Goal: Information Seeking & Learning: Learn about a topic

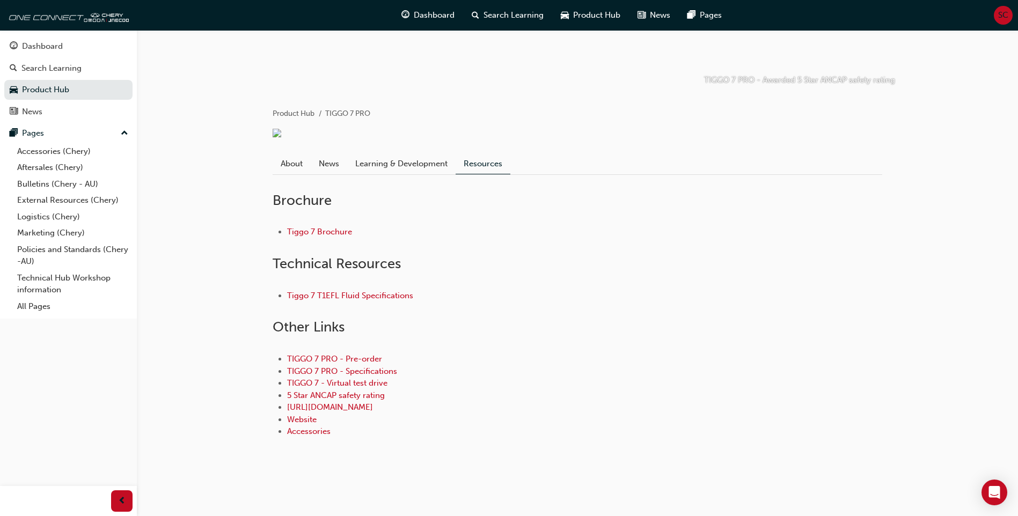
scroll to position [220, 0]
click at [317, 381] on link "TIGGO 7 - Virtual test drive" at bounding box center [337, 383] width 100 height 10
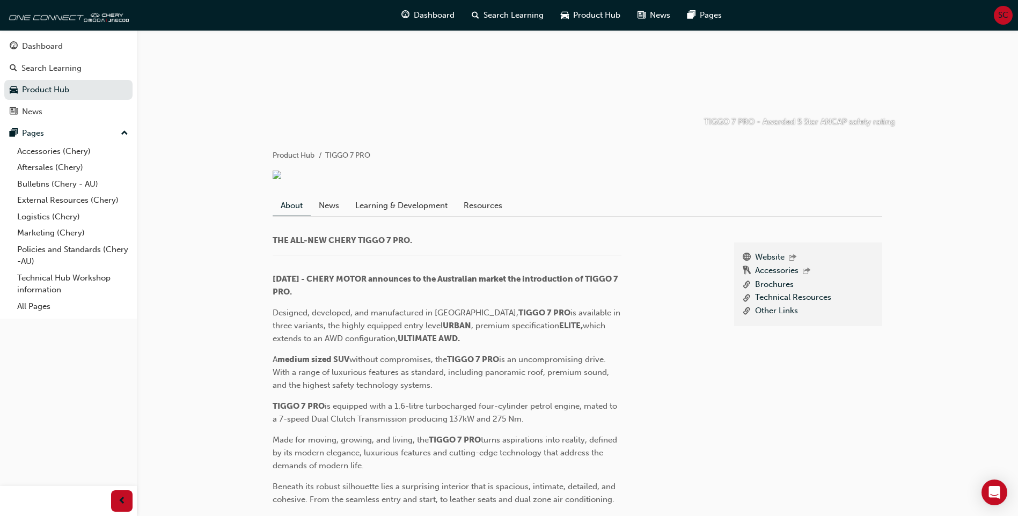
scroll to position [161, 0]
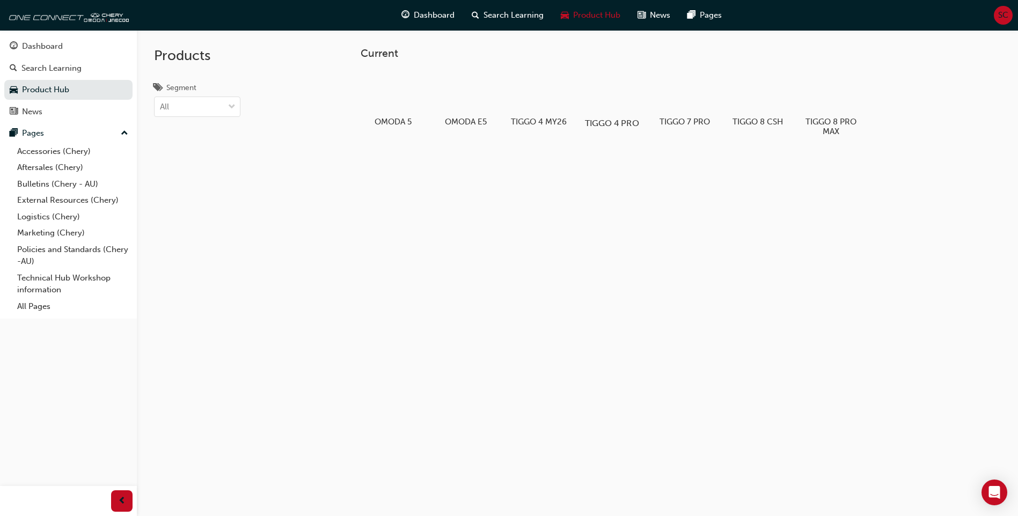
click at [621, 99] on div at bounding box center [612, 92] width 60 height 43
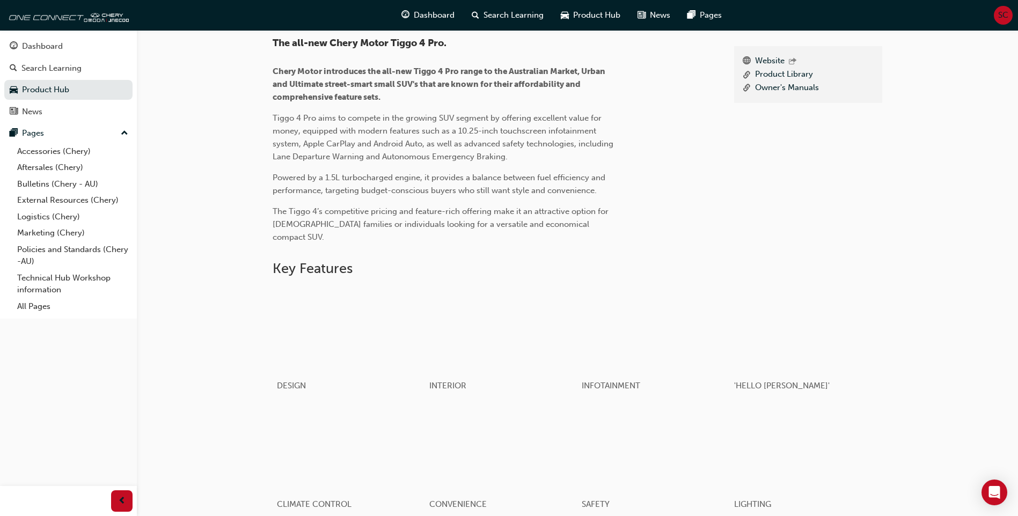
scroll to position [286, 0]
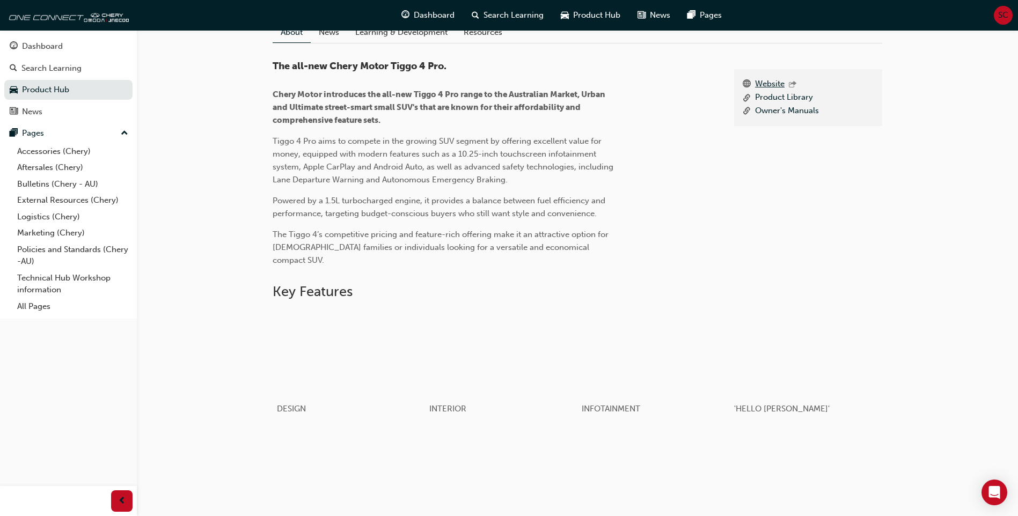
click at [771, 92] on link "Website" at bounding box center [770, 85] width 30 height 14
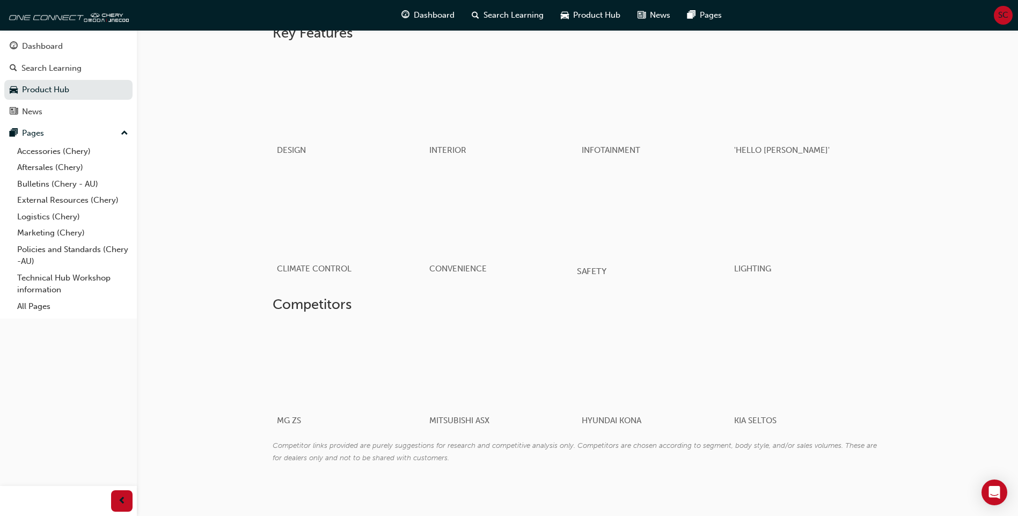
scroll to position [555, 0]
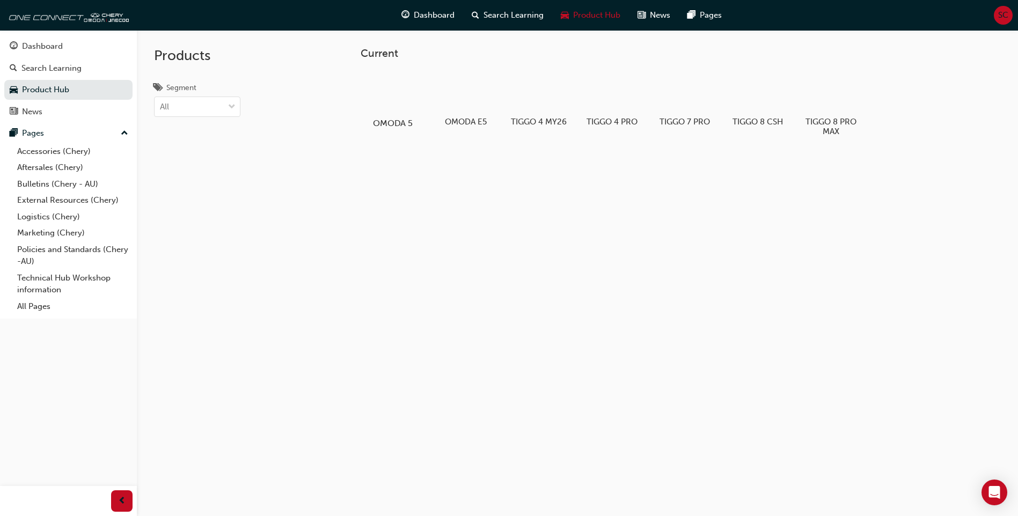
click at [391, 99] on div at bounding box center [393, 92] width 60 height 43
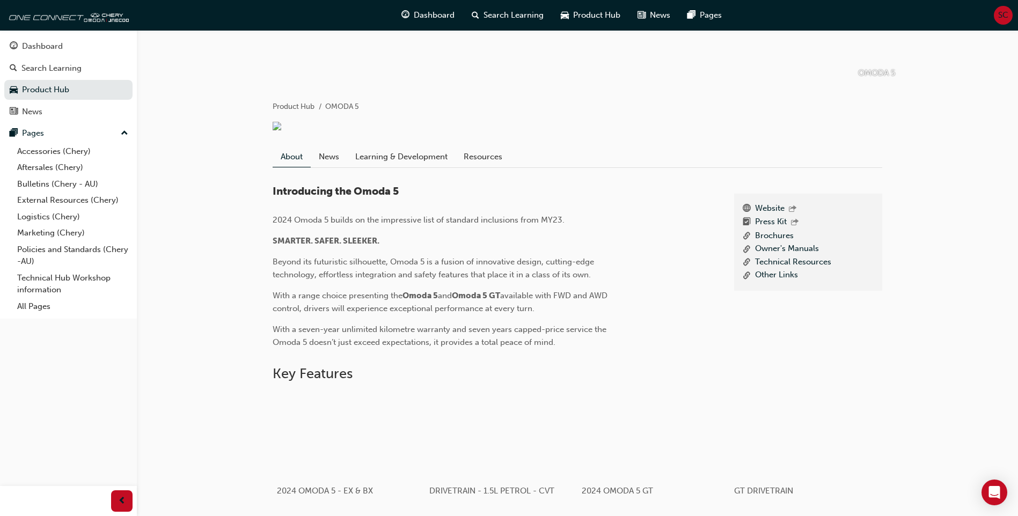
scroll to position [161, 0]
click at [773, 217] on link "Website" at bounding box center [770, 210] width 30 height 14
